Goal: Information Seeking & Learning: Learn about a topic

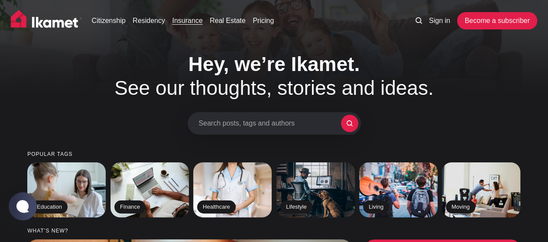
click at [197, 22] on link "Insurance" at bounding box center [187, 21] width 30 height 10
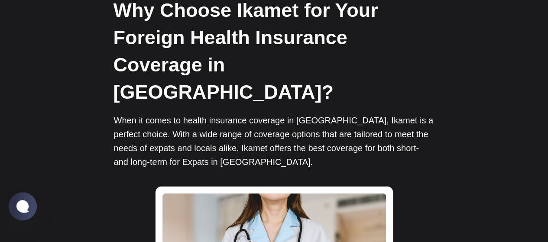
scroll to position [910, 0]
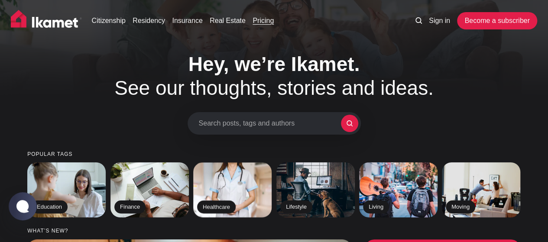
click at [261, 20] on link "Pricing" at bounding box center [263, 21] width 21 height 10
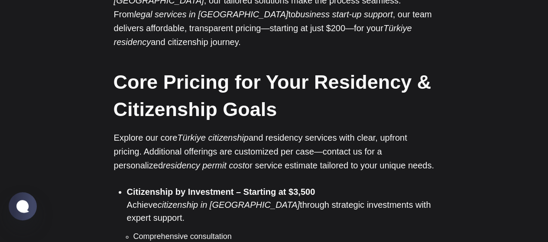
scroll to position [520, 0]
